Goal: Task Accomplishment & Management: Manage account settings

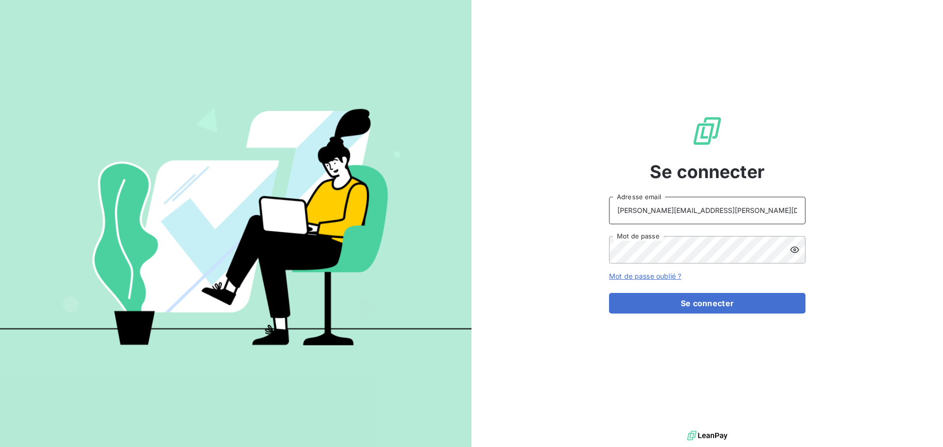
click at [706, 210] on input "[PERSON_NAME][EMAIL_ADDRESS][PERSON_NAME][DOMAIN_NAME]" at bounding box center [707, 210] width 196 height 27
type input "[EMAIL_ADDRESS][PERSON_NAME][DOMAIN_NAME]"
click at [690, 306] on button "Se connecter" at bounding box center [707, 303] width 196 height 21
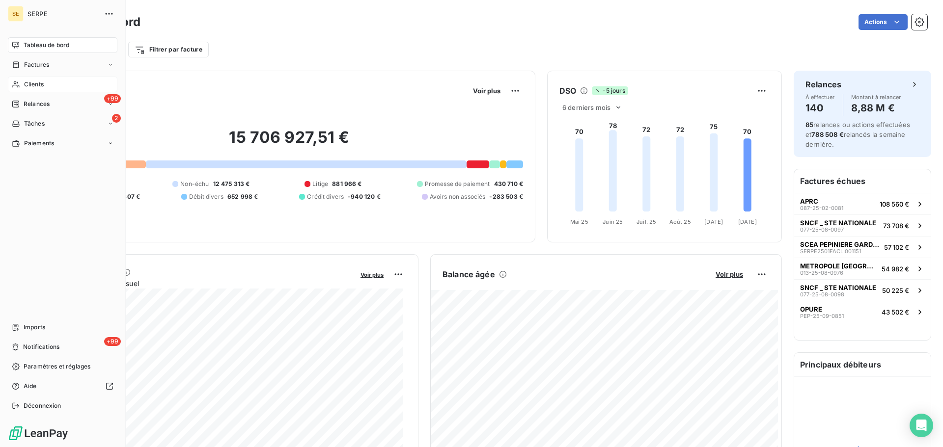
click at [45, 86] on div "Clients" at bounding box center [62, 85] width 109 height 16
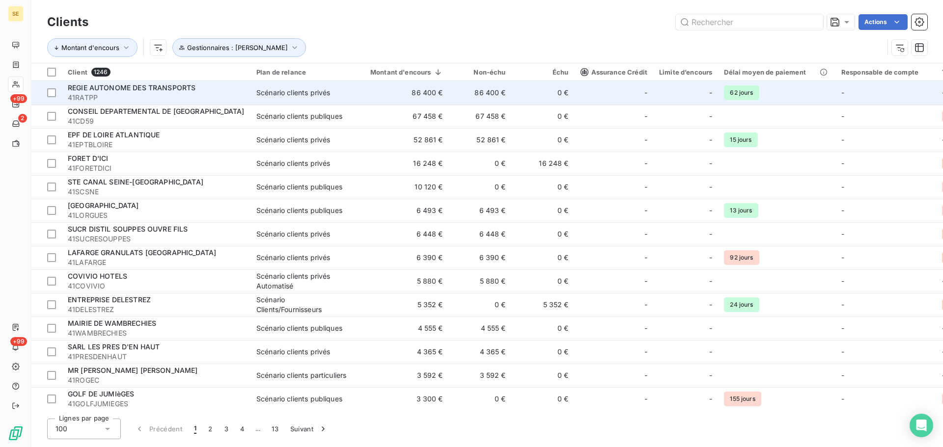
click at [174, 88] on span "REGIE AUTONOME DES TRANSPORTS" at bounding box center [132, 87] width 128 height 8
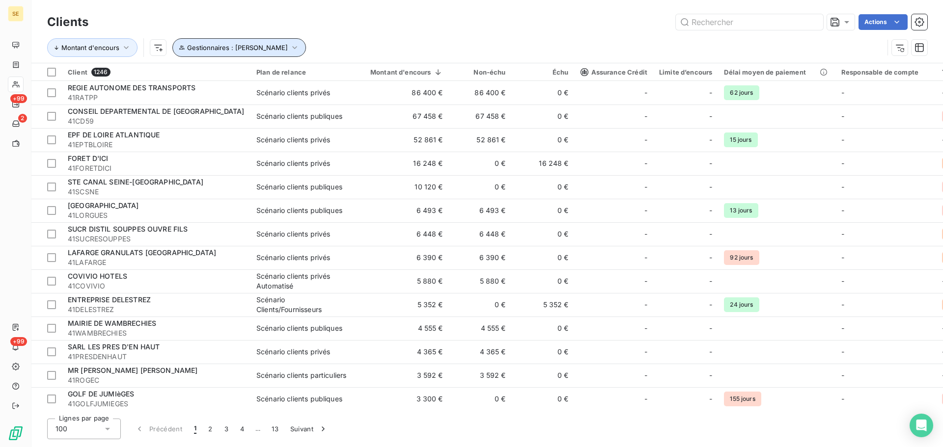
click at [283, 49] on span "Gestionnaires : [PERSON_NAME]" at bounding box center [237, 48] width 101 height 8
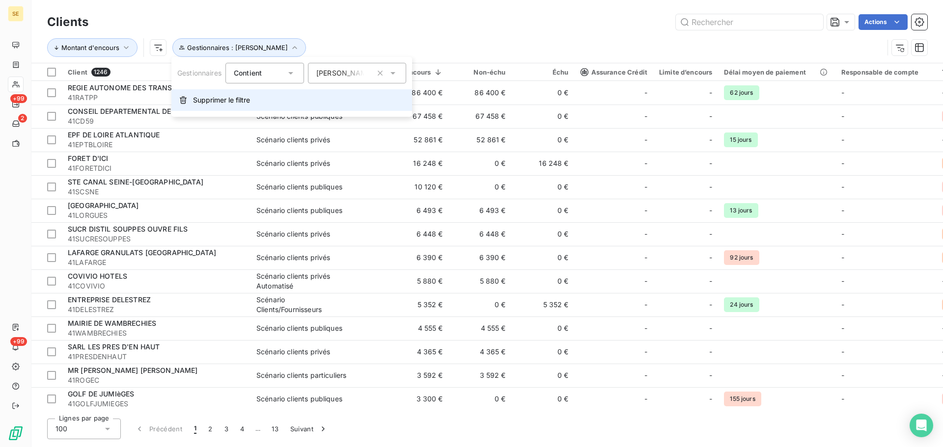
click at [212, 98] on span "Supprimer le filtre" at bounding box center [221, 100] width 57 height 10
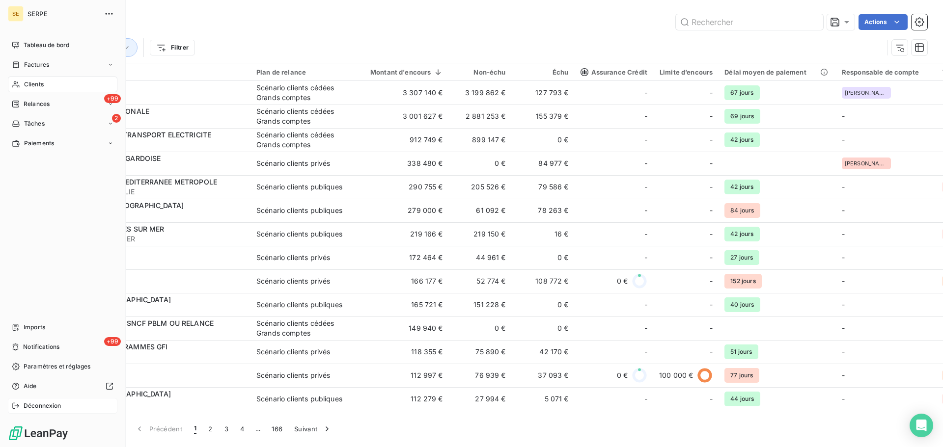
click at [45, 403] on span "Déconnexion" at bounding box center [43, 406] width 38 height 9
